Goal: Task Accomplishment & Management: Use online tool/utility

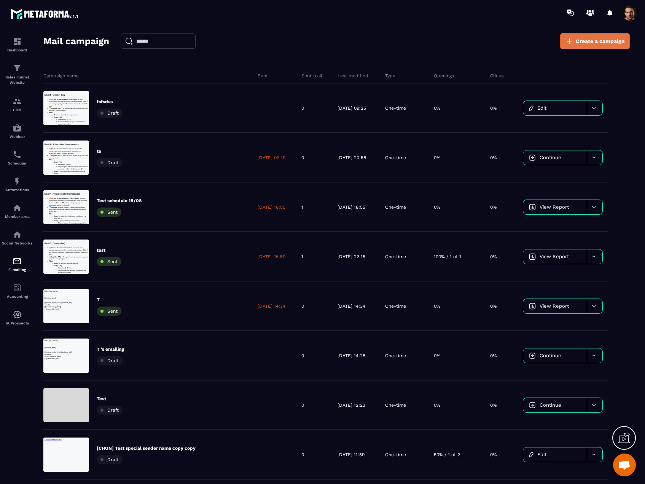
click at [593, 44] on span "Create a campaign" at bounding box center [600, 41] width 49 height 8
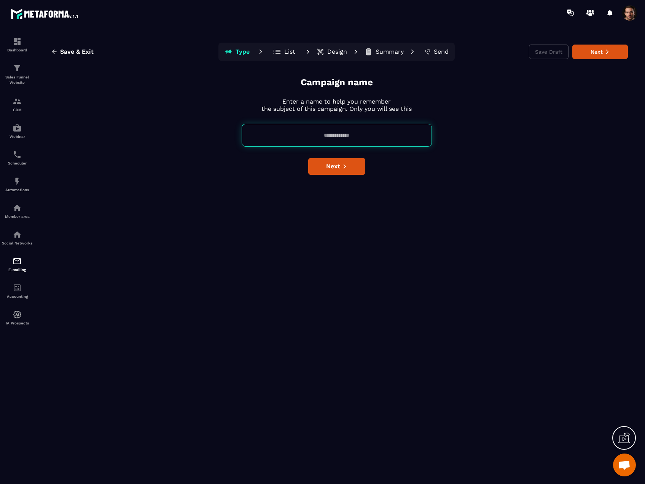
click at [374, 139] on input at bounding box center [337, 135] width 190 height 23
type input "**********"
click at [340, 169] on span "Next" at bounding box center [333, 166] width 14 height 8
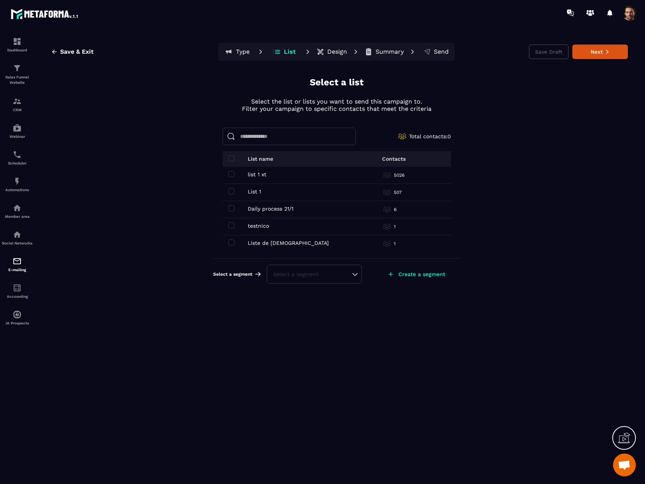
scroll to position [139, 0]
click at [234, 207] on div "Clients (Metaforma) Clients (Metaforma)" at bounding box center [285, 207] width 114 height 6
click at [233, 207] on span at bounding box center [231, 206] width 6 height 6
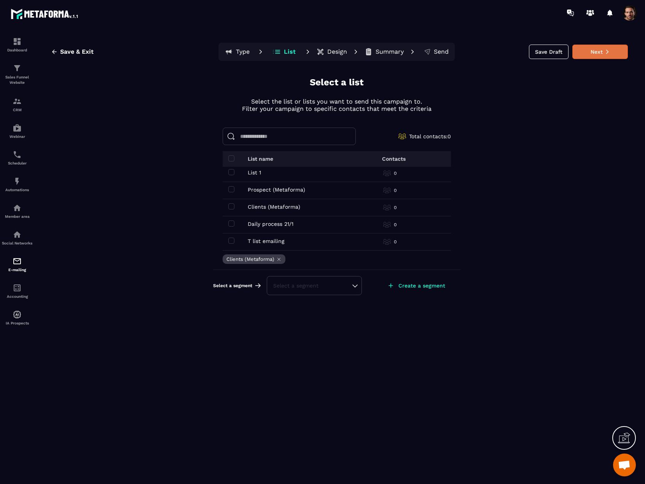
click at [593, 55] on button "Next" at bounding box center [600, 52] width 56 height 14
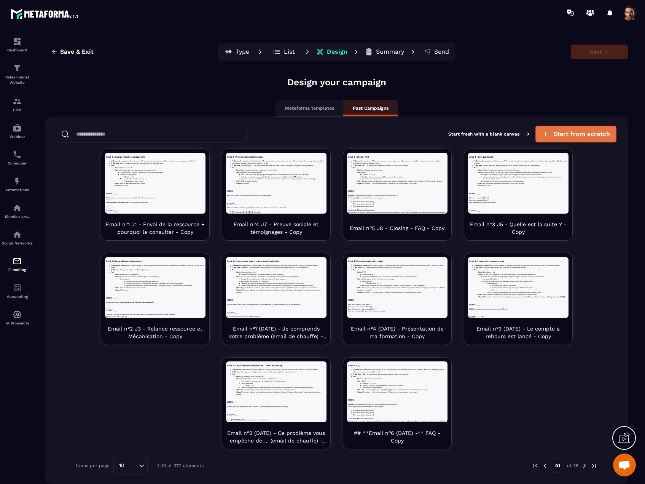
scroll to position [0, 0]
click at [578, 131] on span "Start from scratch" at bounding box center [581, 134] width 57 height 8
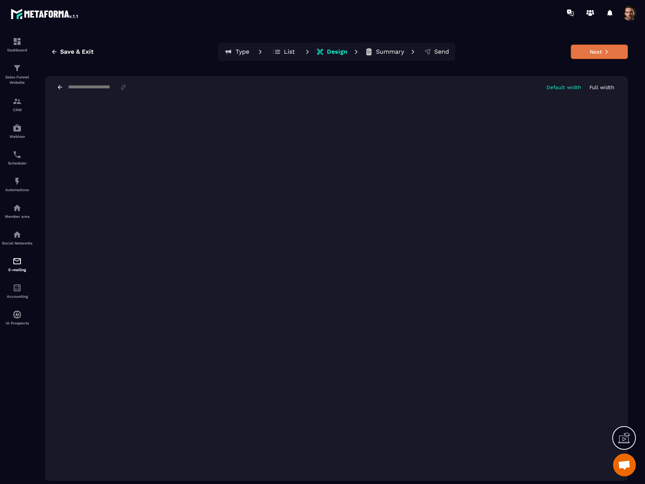
click at [603, 50] on button "Next" at bounding box center [599, 52] width 57 height 14
click at [73, 88] on input at bounding box center [93, 87] width 53 height 6
type input "**********"
click at [591, 54] on button "Next" at bounding box center [599, 52] width 57 height 14
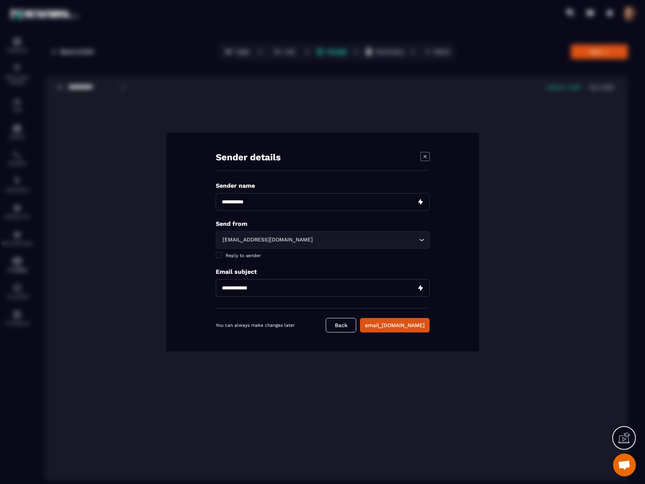
click at [263, 194] on input "Modal window" at bounding box center [323, 202] width 214 height 18
paste input "*"
click at [251, 201] on input "Modal window" at bounding box center [323, 202] width 214 height 18
type input "****"
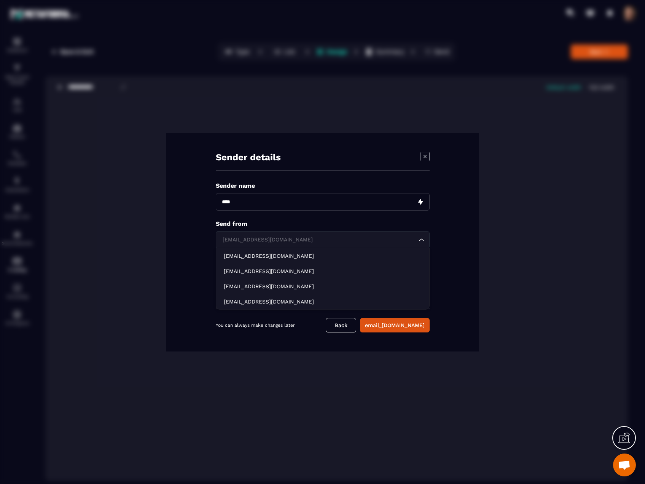
click at [231, 238] on div "[EMAIL_ADDRESS][DOMAIN_NAME]" at bounding box center [319, 240] width 198 height 8
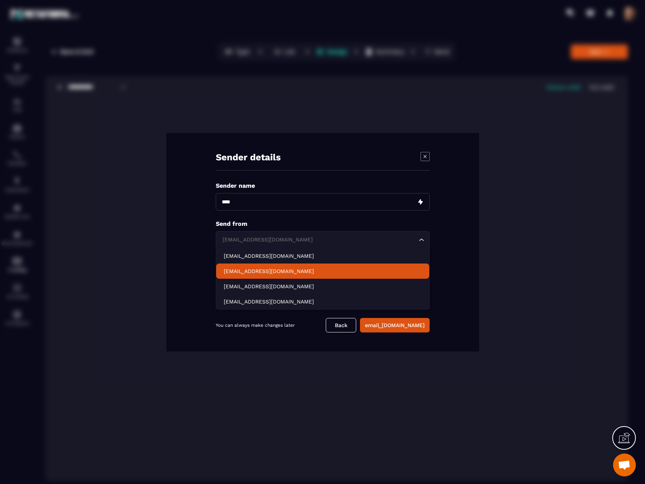
click at [241, 271] on p "[EMAIL_ADDRESS][DOMAIN_NAME]" at bounding box center [323, 271] width 198 height 8
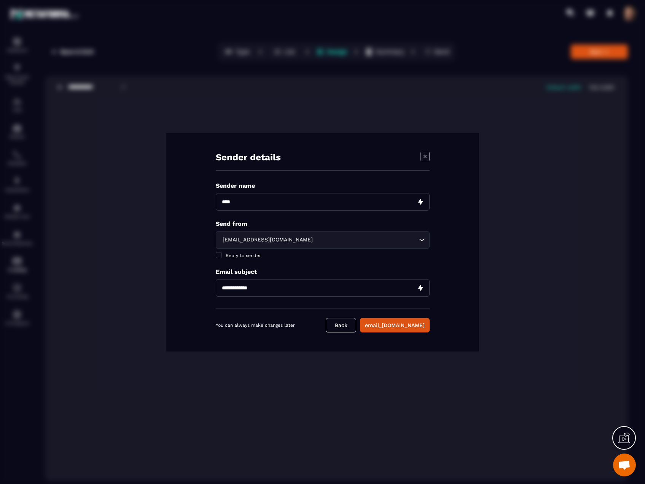
click at [261, 301] on div "Sender name Send from [EMAIL_ADDRESS][DOMAIN_NAME] Loading... Reply to sender E…" at bounding box center [323, 245] width 214 height 126
click at [263, 288] on input "Modal window" at bounding box center [323, 288] width 214 height 18
paste input "****"
type input "****"
click at [399, 325] on button "email_[DOMAIN_NAME]" at bounding box center [395, 325] width 70 height 14
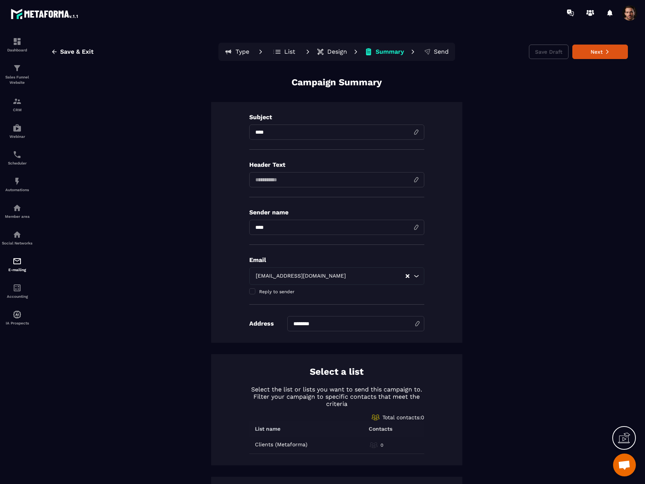
scroll to position [144, 0]
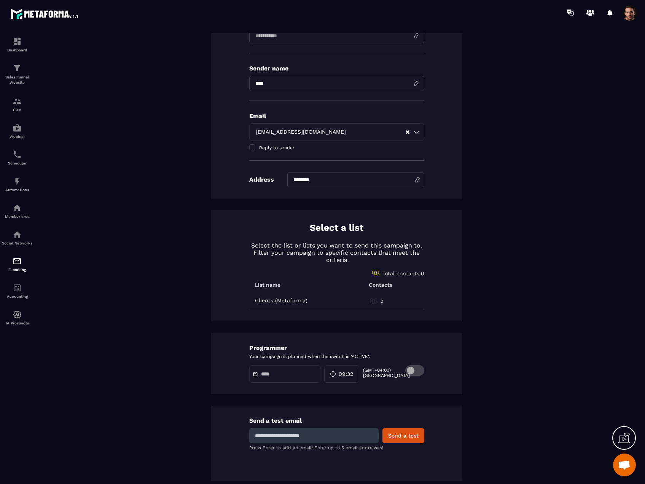
click at [304, 434] on input at bounding box center [313, 435] width 129 height 15
type input "*"
type input "**********"
click at [395, 432] on button "Send a test" at bounding box center [403, 435] width 42 height 15
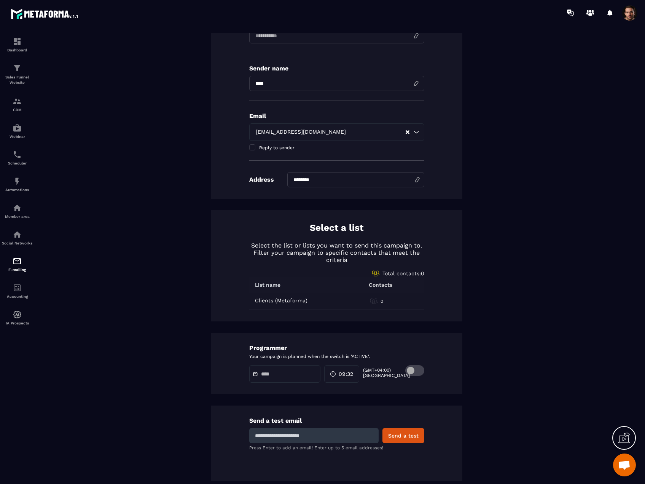
scroll to position [0, 0]
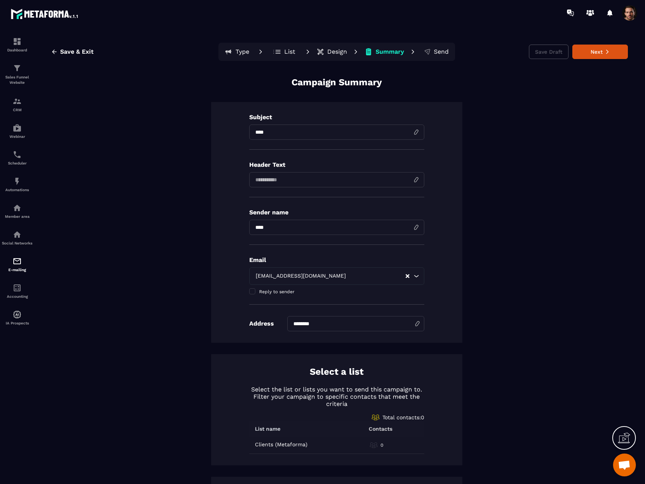
click at [331, 54] on p "Design" at bounding box center [337, 52] width 20 height 8
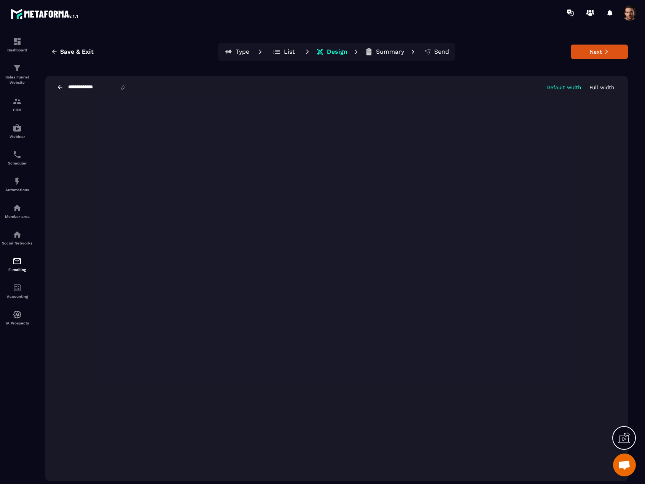
click at [58, 86] on icon at bounding box center [60, 87] width 7 height 7
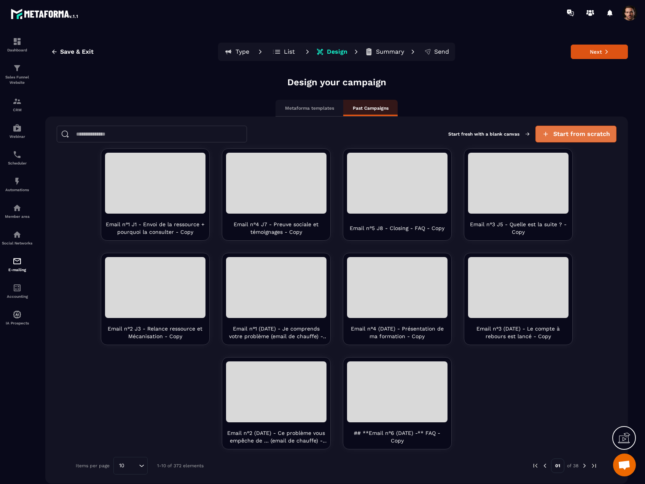
click at [567, 131] on span "Start from scratch" at bounding box center [581, 134] width 57 height 8
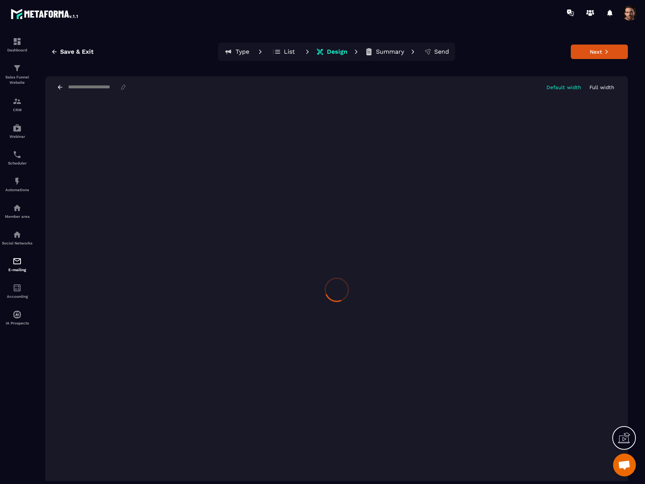
click at [92, 85] on input at bounding box center [93, 87] width 53 height 6
type input "**********"
click at [585, 52] on button "Next" at bounding box center [599, 52] width 57 height 14
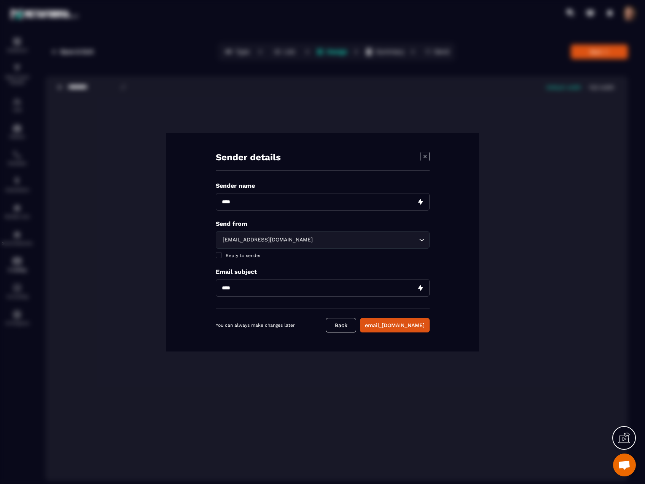
click at [258, 204] on input "Modal window" at bounding box center [323, 202] width 214 height 18
drag, startPoint x: 395, startPoint y: 326, endPoint x: 373, endPoint y: 304, distance: 30.7
click at [395, 326] on button "email_[DOMAIN_NAME]" at bounding box center [395, 325] width 70 height 14
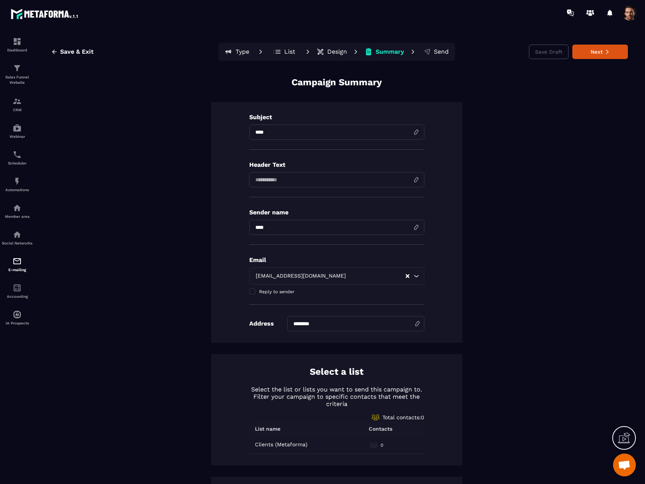
scroll to position [144, 0]
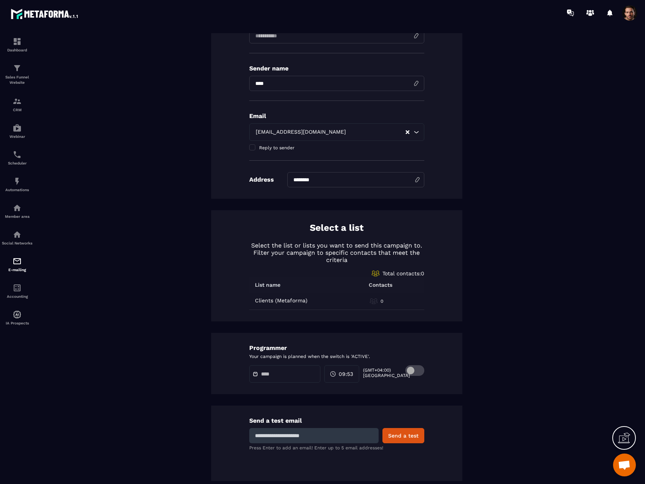
click at [307, 431] on input at bounding box center [313, 435] width 129 height 15
type input "*"
type input "**********"
click at [408, 441] on button "Send a test" at bounding box center [403, 435] width 42 height 15
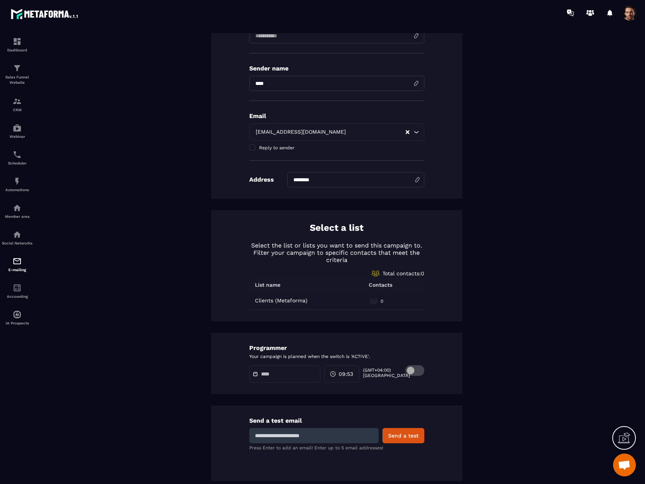
scroll to position [0, 0]
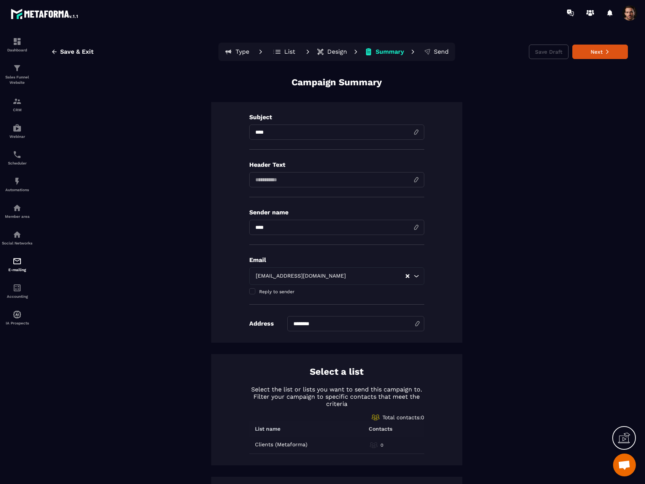
click at [332, 54] on p "Design" at bounding box center [337, 52] width 20 height 8
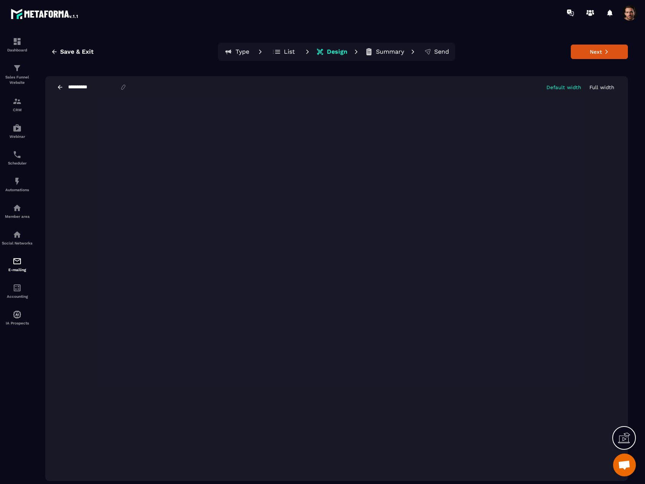
click at [59, 85] on icon at bounding box center [60, 87] width 7 height 7
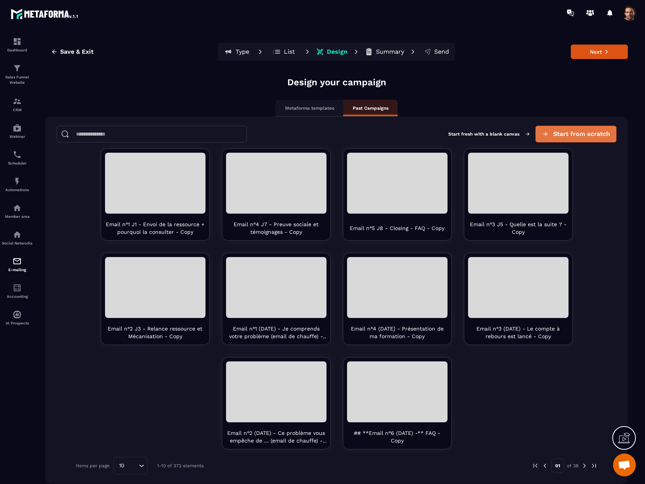
click at [543, 132] on icon "button" at bounding box center [546, 134] width 8 height 8
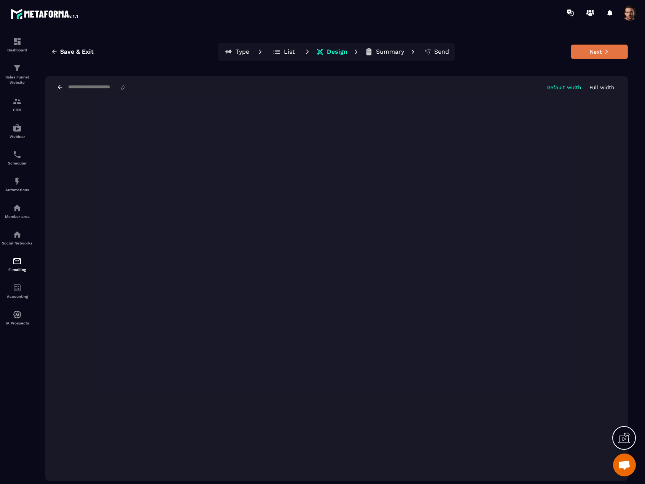
click at [588, 54] on button "Next" at bounding box center [599, 52] width 57 height 14
click at [97, 83] on div "Default width Full width" at bounding box center [336, 87] width 583 height 22
click at [105, 86] on input at bounding box center [93, 87] width 53 height 6
type input "****"
click at [588, 55] on button "Next" at bounding box center [599, 52] width 57 height 14
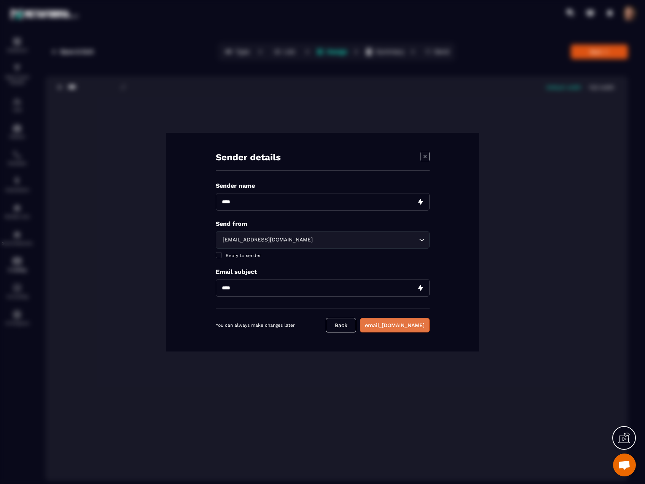
click at [391, 326] on button "email_[DOMAIN_NAME]" at bounding box center [395, 325] width 70 height 14
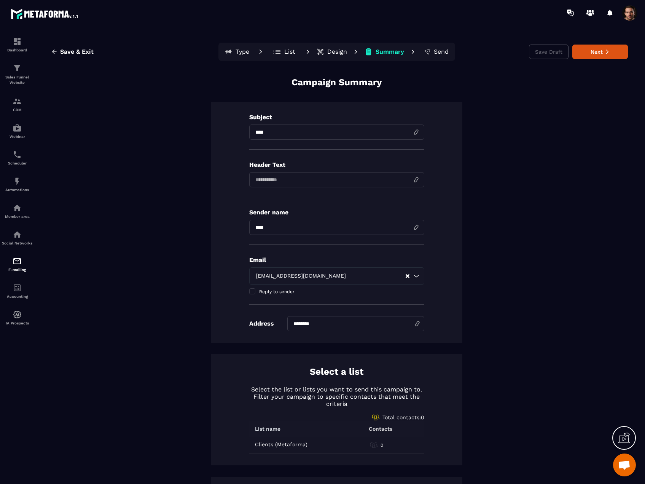
scroll to position [144, 0]
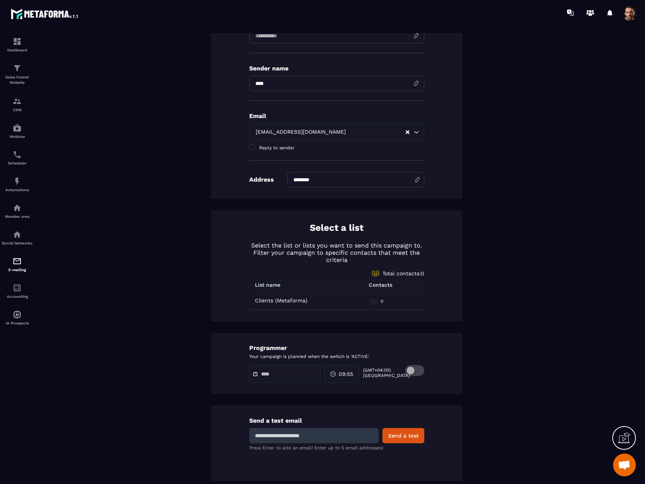
click at [332, 432] on input at bounding box center [313, 435] width 129 height 15
type input "*"
type input "**********"
click at [413, 437] on button "Send a test" at bounding box center [403, 435] width 42 height 15
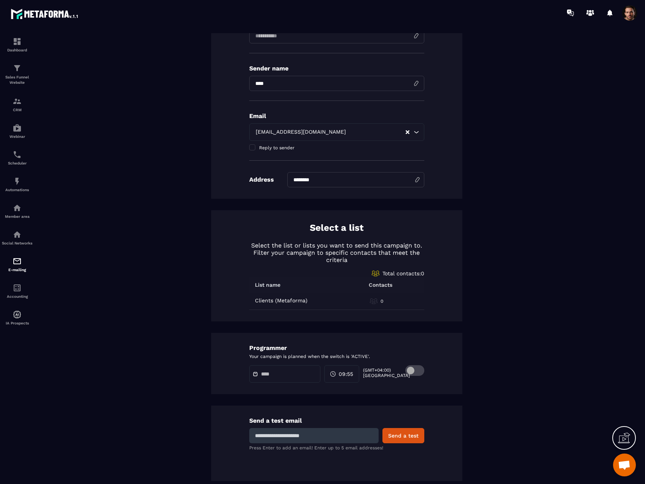
click at [301, 432] on input at bounding box center [313, 435] width 129 height 15
type input "**********"
click at [400, 436] on button "Send a test" at bounding box center [403, 435] width 42 height 15
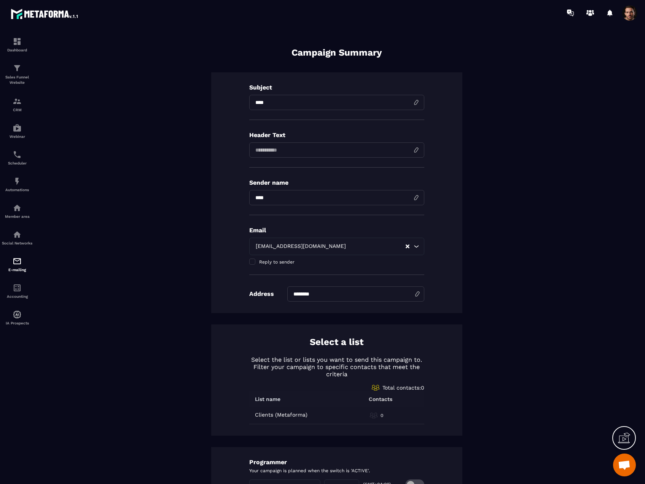
scroll to position [0, 0]
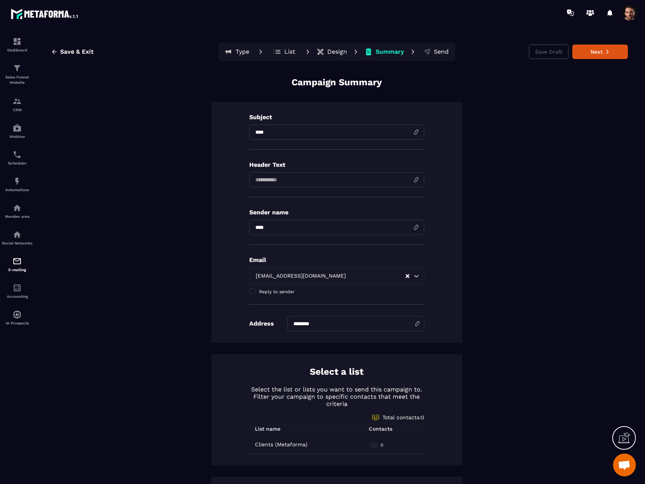
click at [335, 52] on p "Design" at bounding box center [337, 52] width 20 height 8
